Goal: Task Accomplishment & Management: Use online tool/utility

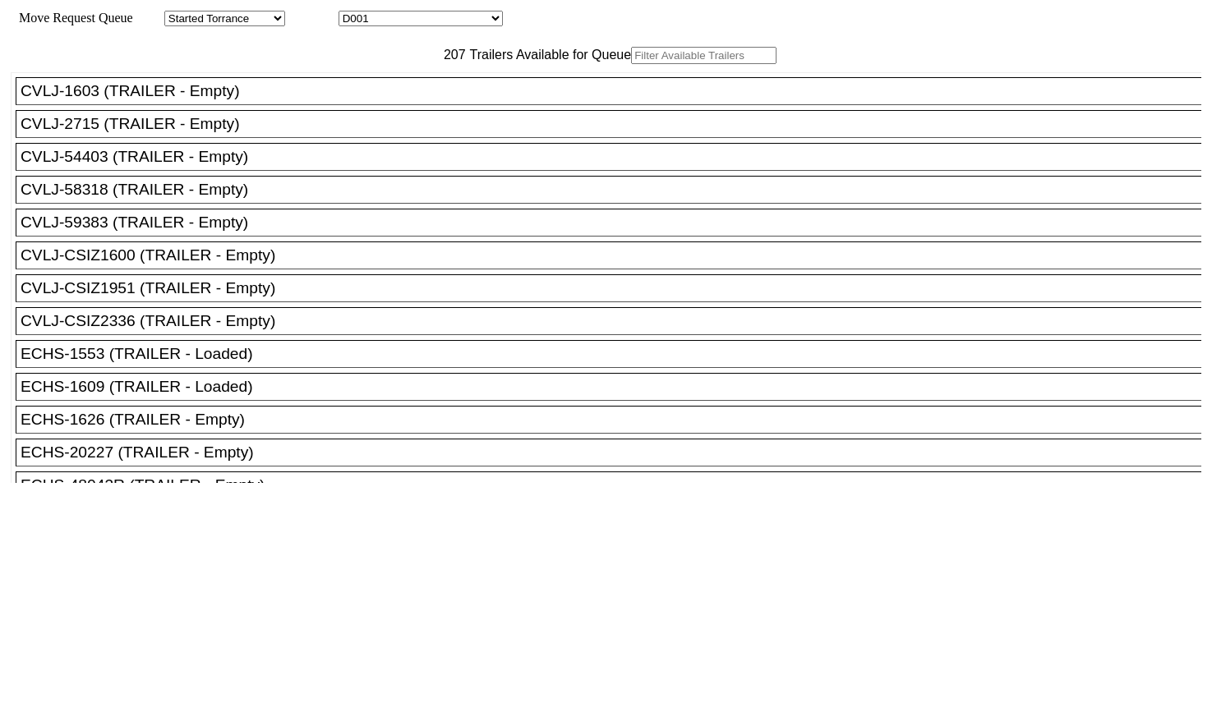
click at [631, 64] on input "text" at bounding box center [703, 55] width 145 height 17
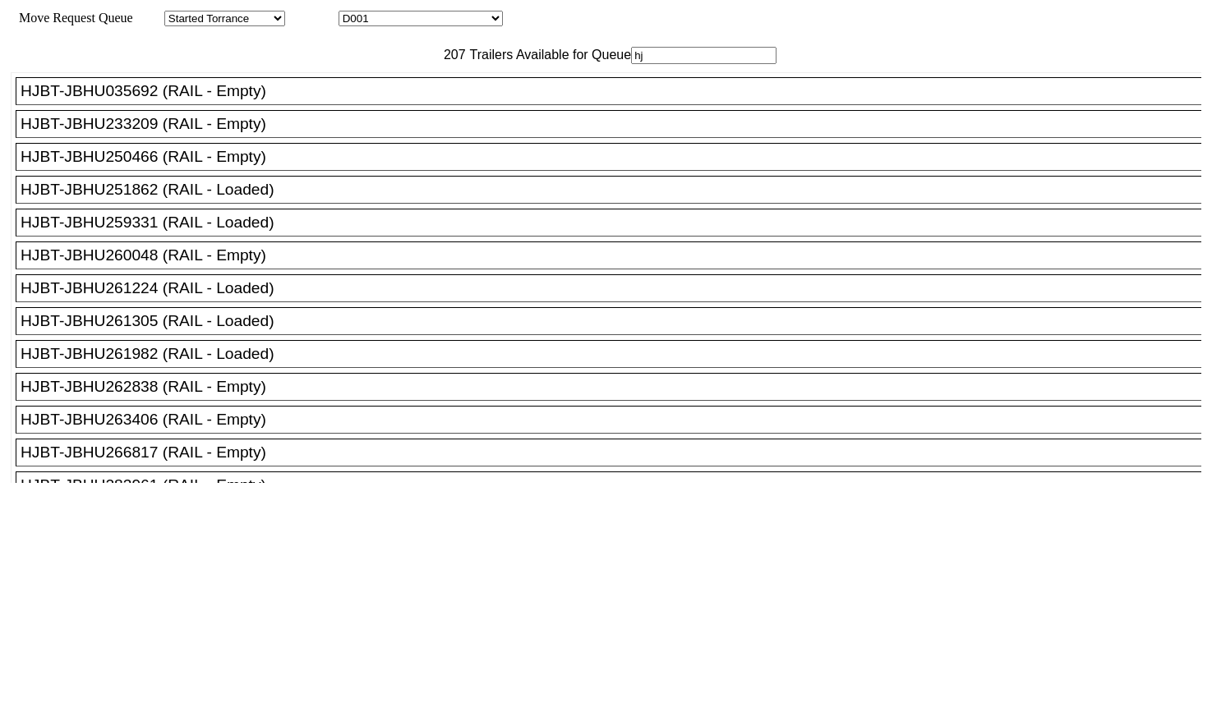
type input "hj"
click at [251, 232] on div "HJBT-JBHU259331 (RAIL - Loaded)" at bounding box center [616, 223] width 1191 height 18
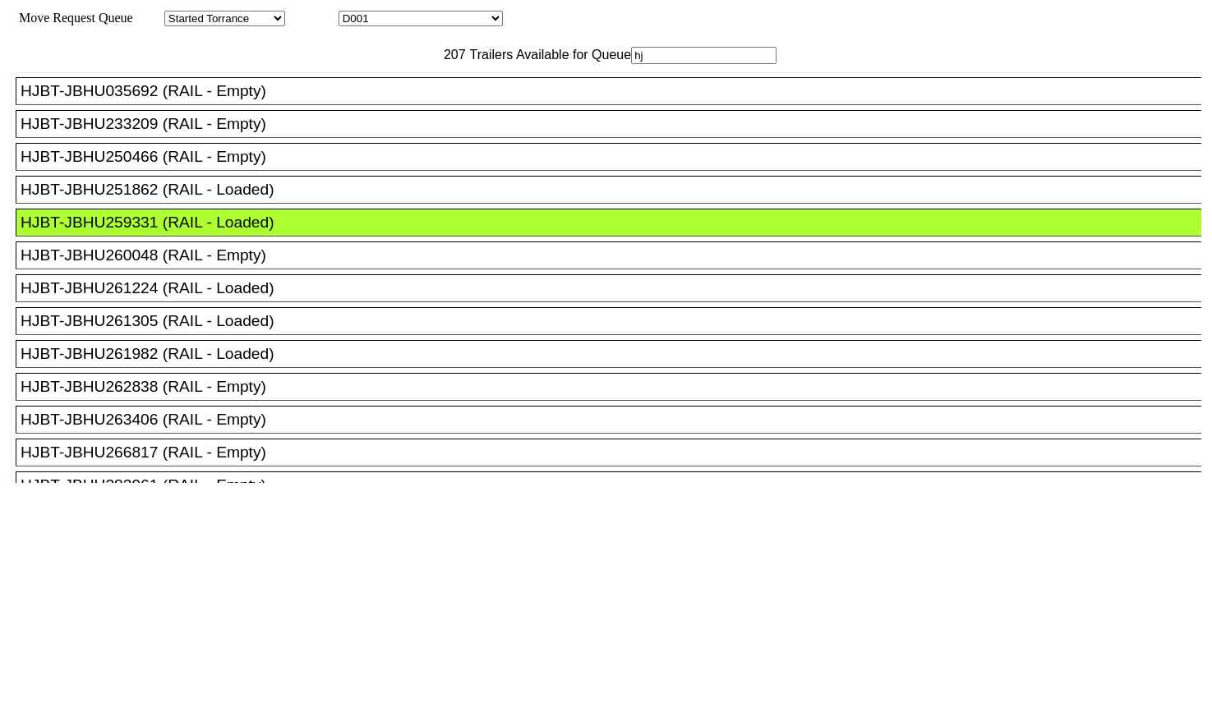
click at [256, 270] on li "HJBT-JBHU260048 (RAIL - Empty)" at bounding box center [616, 256] width 1201 height 28
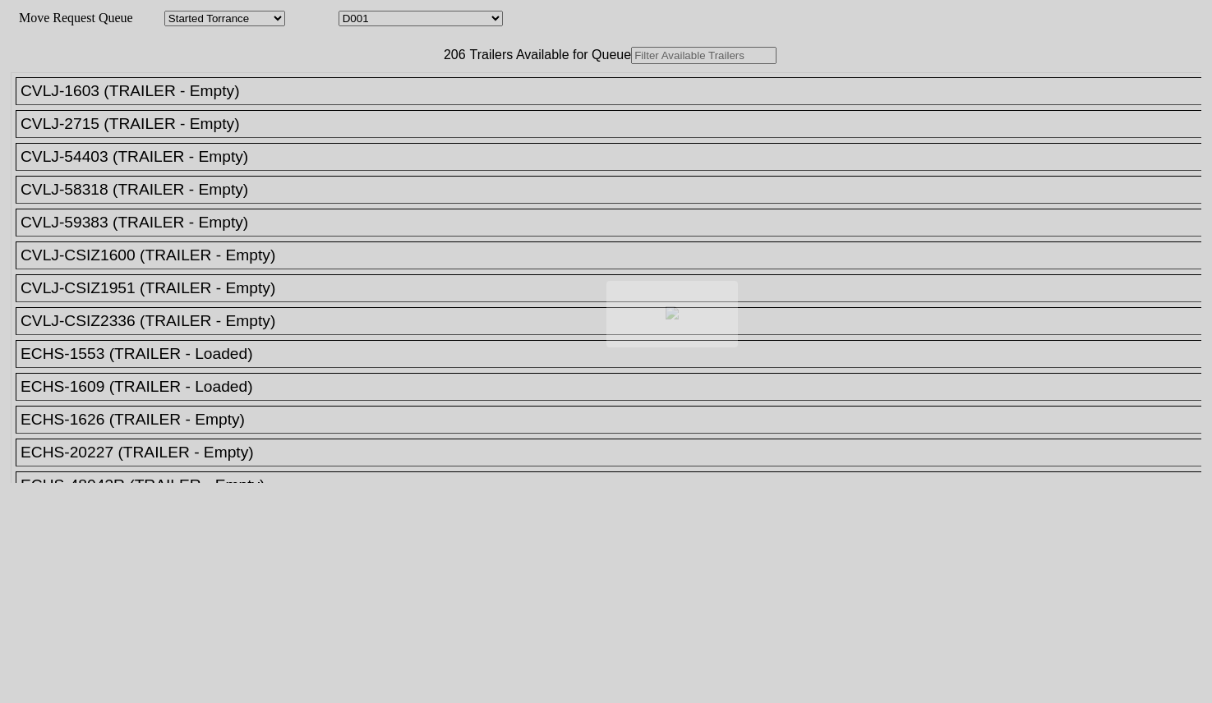
drag, startPoint x: 355, startPoint y: 103, endPoint x: 350, endPoint y: 93, distance: 11.0
click at [350, 93] on div at bounding box center [606, 351] width 1212 height 703
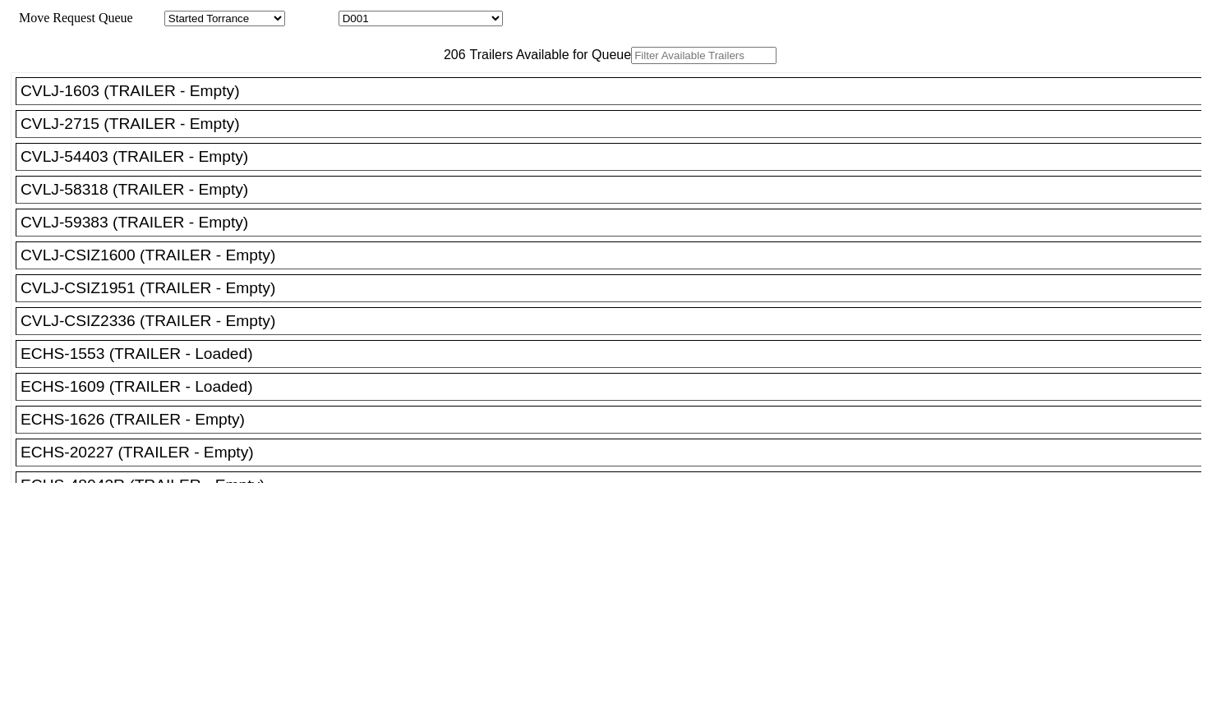
click at [631, 64] on input "text" at bounding box center [703, 55] width 145 height 17
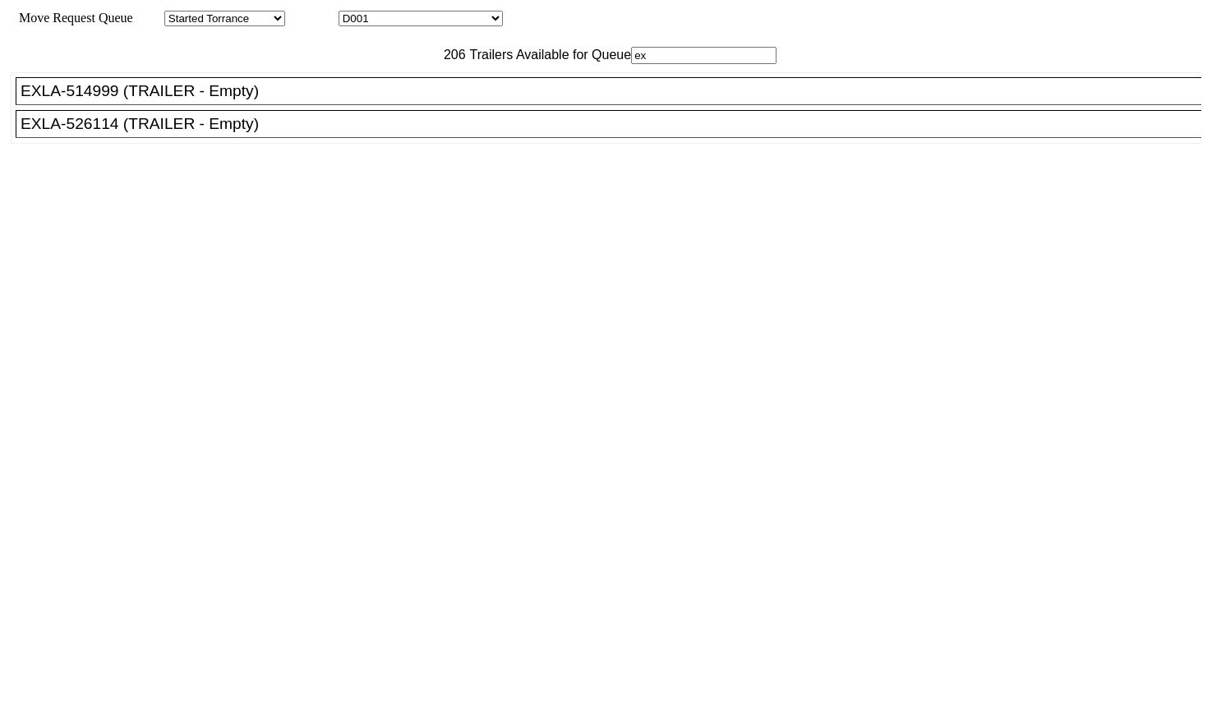
type input "ex"
click at [297, 138] on li "EXLA-526114 (TRAILER - Empty)" at bounding box center [616, 124] width 1201 height 28
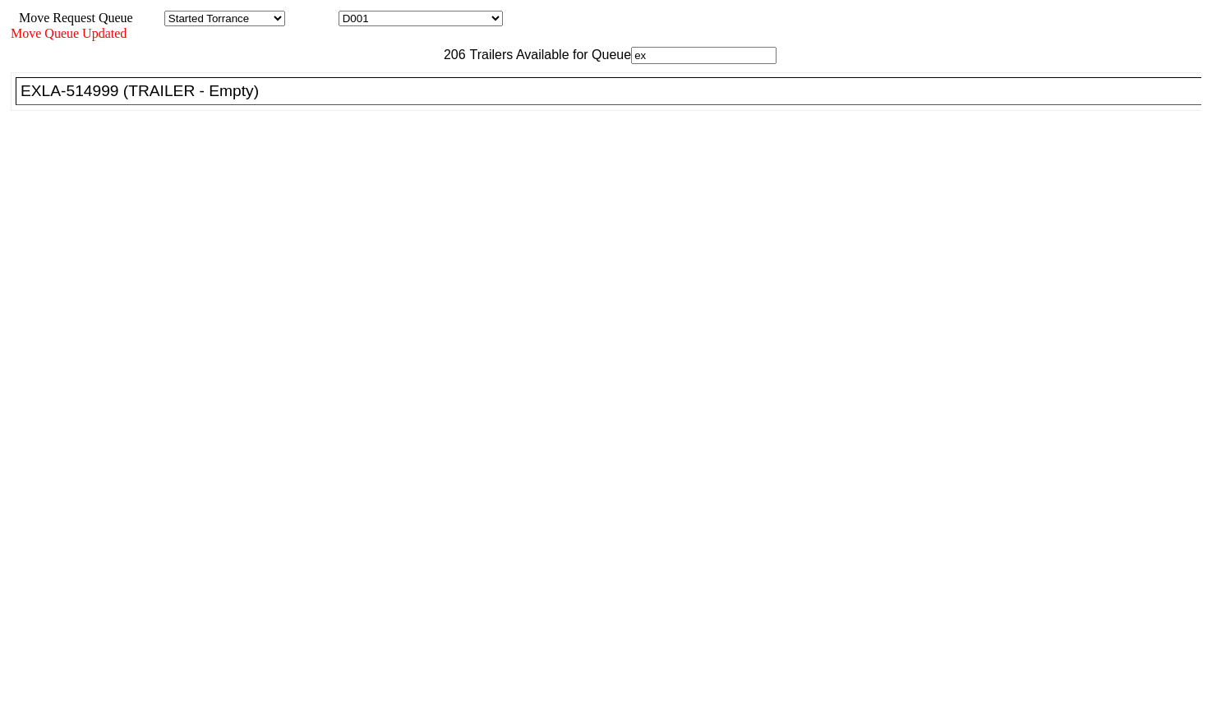
click at [1067, 569] on div "206 Trailers Available for Queue ex CVLJ-1603 (TRAILER - Empty) CVLJ-2715 (TRAI…" at bounding box center [606, 328] width 1191 height 563
